Goal: Task Accomplishment & Management: Manage account settings

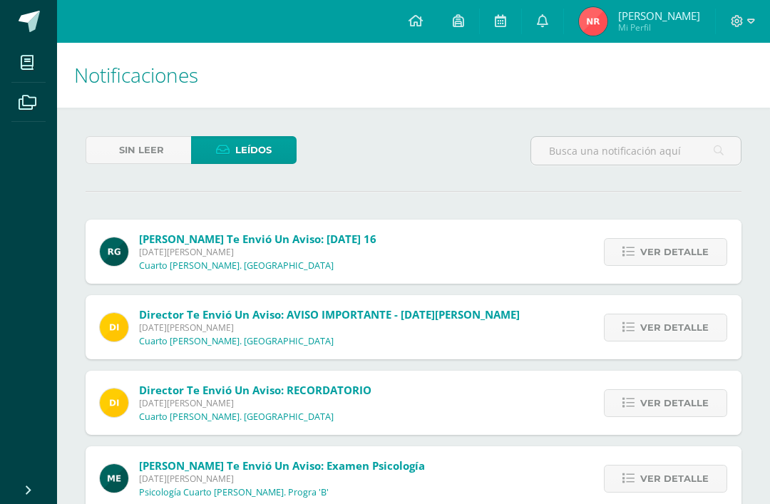
click at [135, 146] on span "Sin leer" at bounding box center [141, 150] width 45 height 26
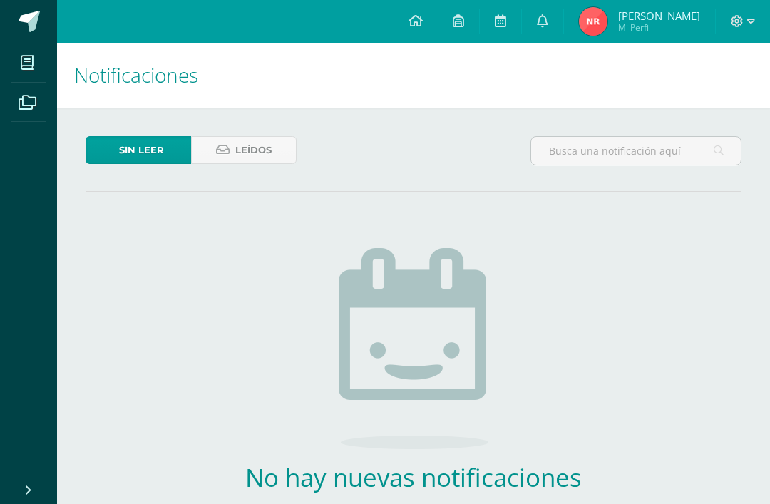
click at [281, 149] on link "Leídos" at bounding box center [243, 150] width 105 height 28
